Goal: Task Accomplishment & Management: Manage account settings

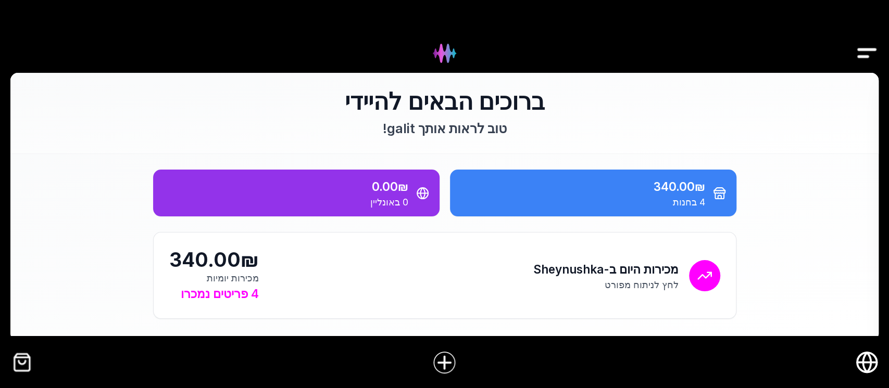
click at [867, 46] on img "Drawer" at bounding box center [866, 53] width 23 height 40
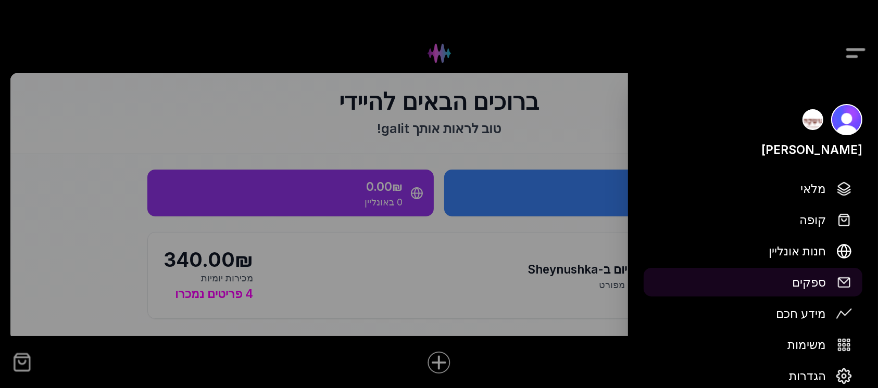
click at [816, 284] on span "ספקים" at bounding box center [809, 282] width 34 height 18
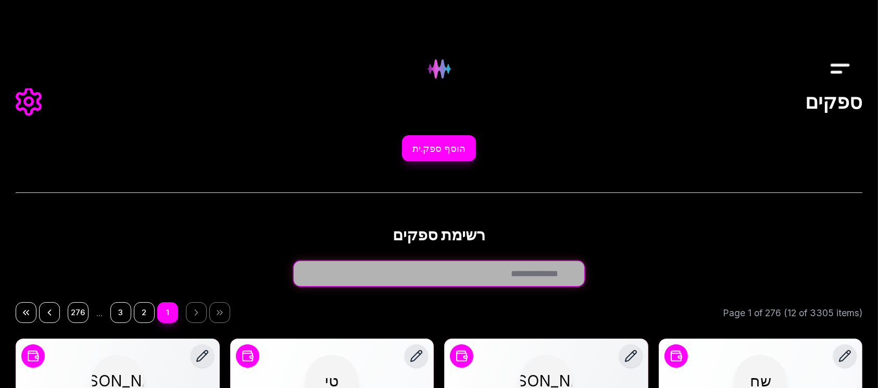
click at [548, 270] on input "חפש ספק.ית..." at bounding box center [439, 274] width 292 height 26
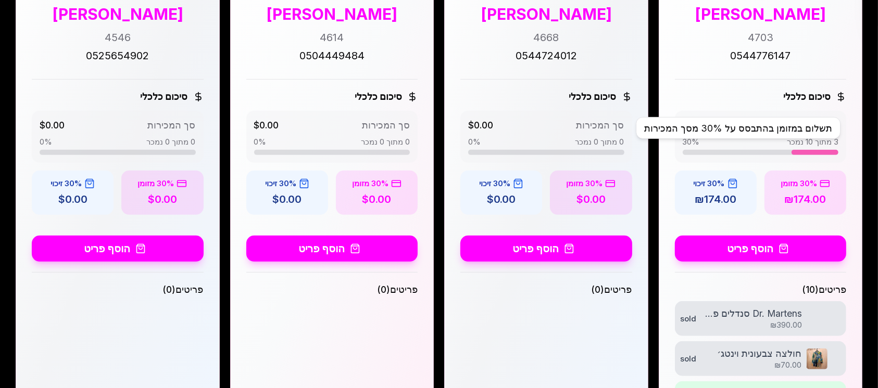
scroll to position [486, 0]
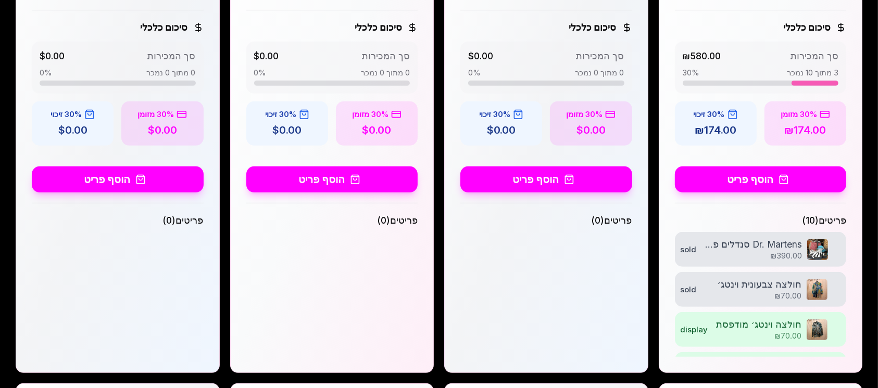
type input "****"
click at [830, 227] on div "פריטים ( 10 )" at bounding box center [761, 220] width 172 height 13
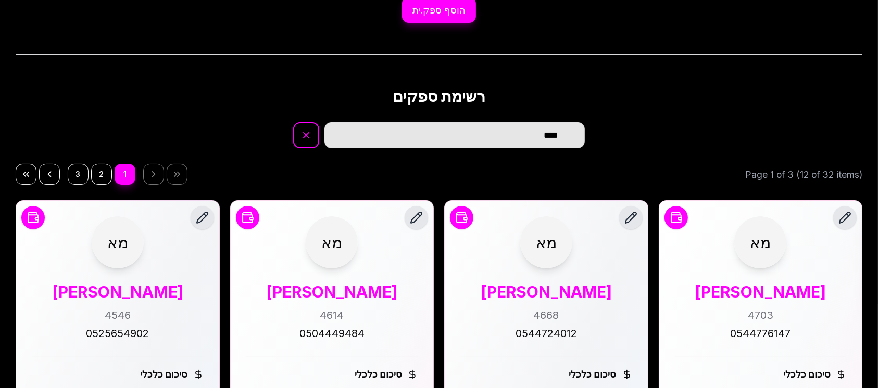
scroll to position [0, 0]
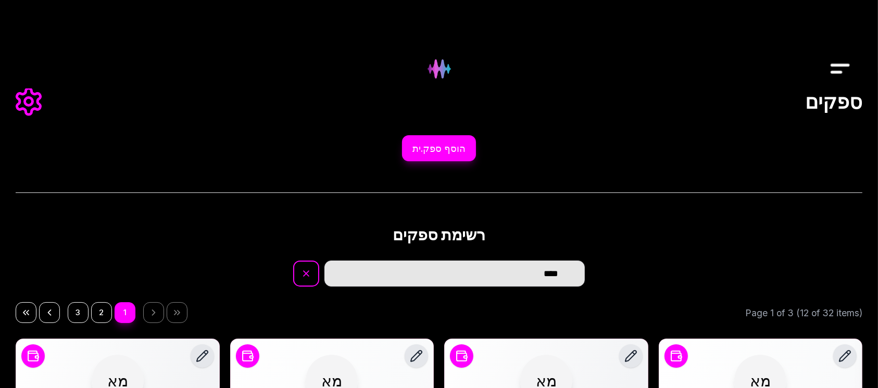
click at [837, 60] on img "Drawer" at bounding box center [840, 69] width 23 height 40
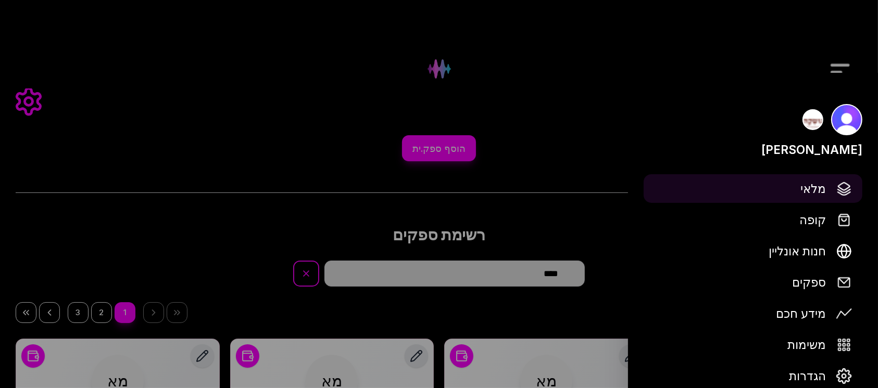
click at [810, 190] on span "מלאי" at bounding box center [813, 189] width 26 height 18
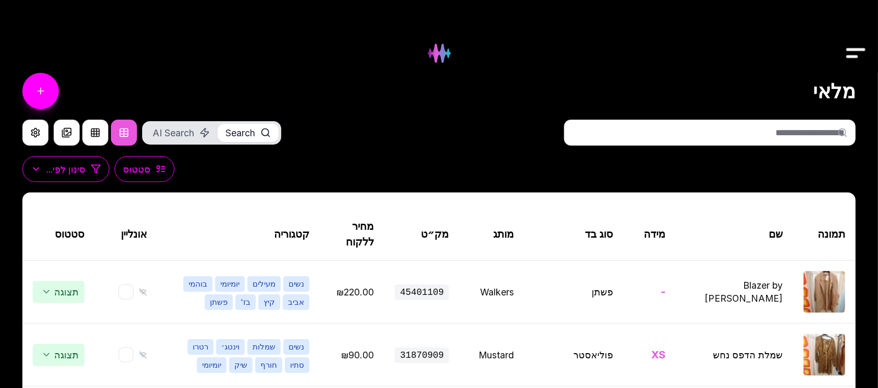
click at [781, 138] on input "text" at bounding box center [710, 133] width 292 height 26
click at [835, 123] on input "text" at bounding box center [710, 133] width 292 height 26
click at [833, 131] on input "text" at bounding box center [710, 133] width 292 height 26
click at [832, 131] on input "text" at bounding box center [710, 133] width 292 height 26
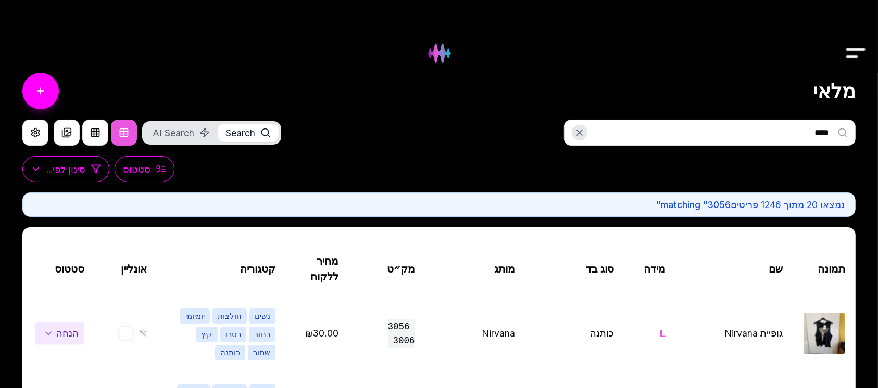
type input "********"
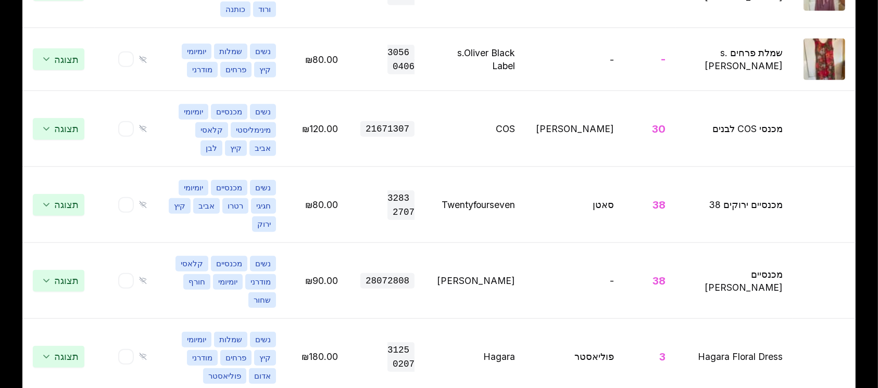
scroll to position [1057, 0]
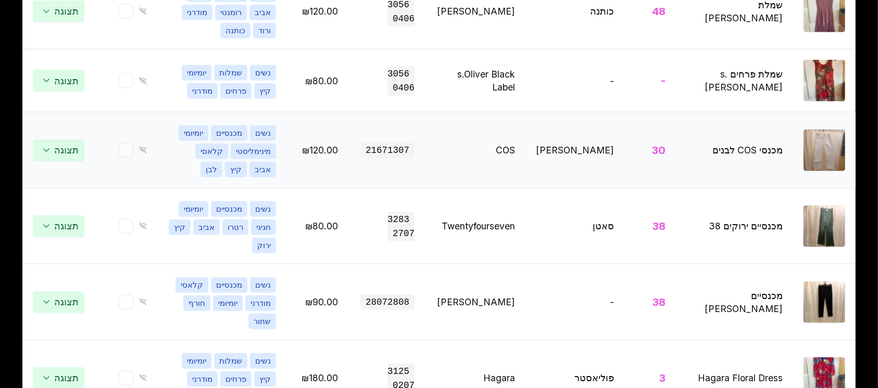
click at [825, 151] on img at bounding box center [825, 151] width 42 height 42
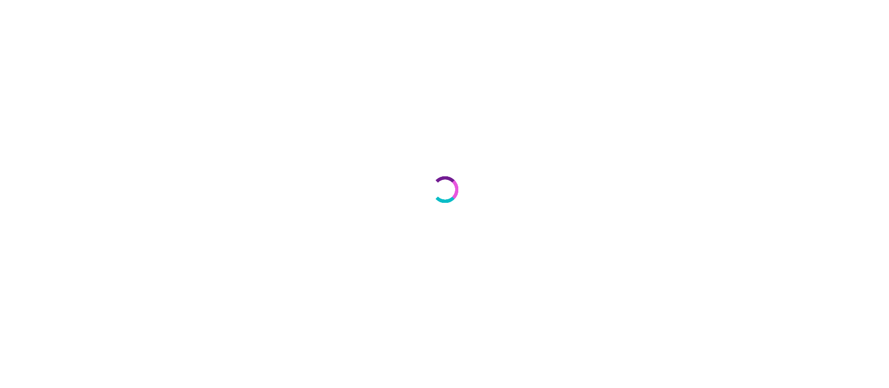
select select "***"
